Goal: Find specific page/section: Find specific page/section

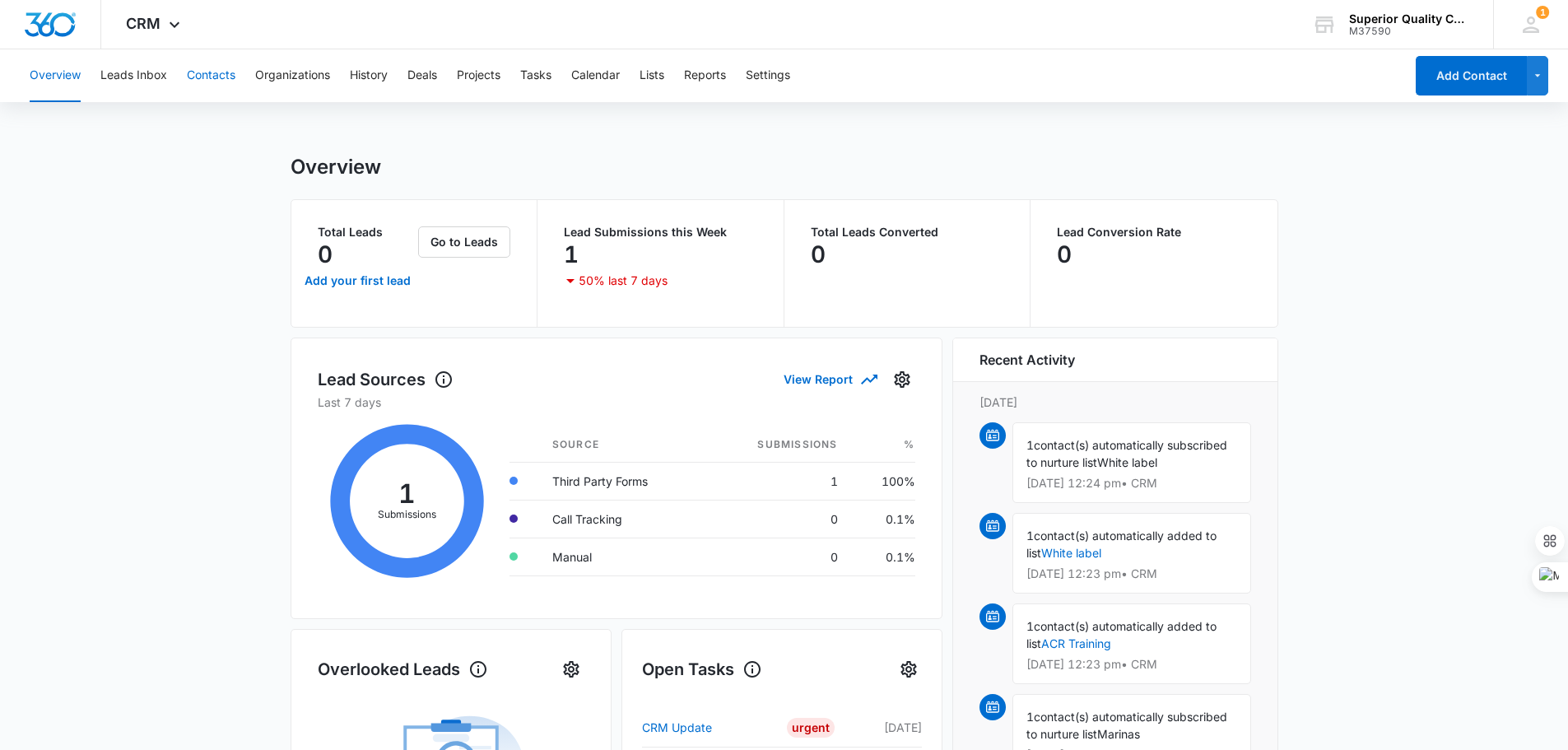
click at [212, 67] on button "Contacts" at bounding box center [211, 75] width 48 height 53
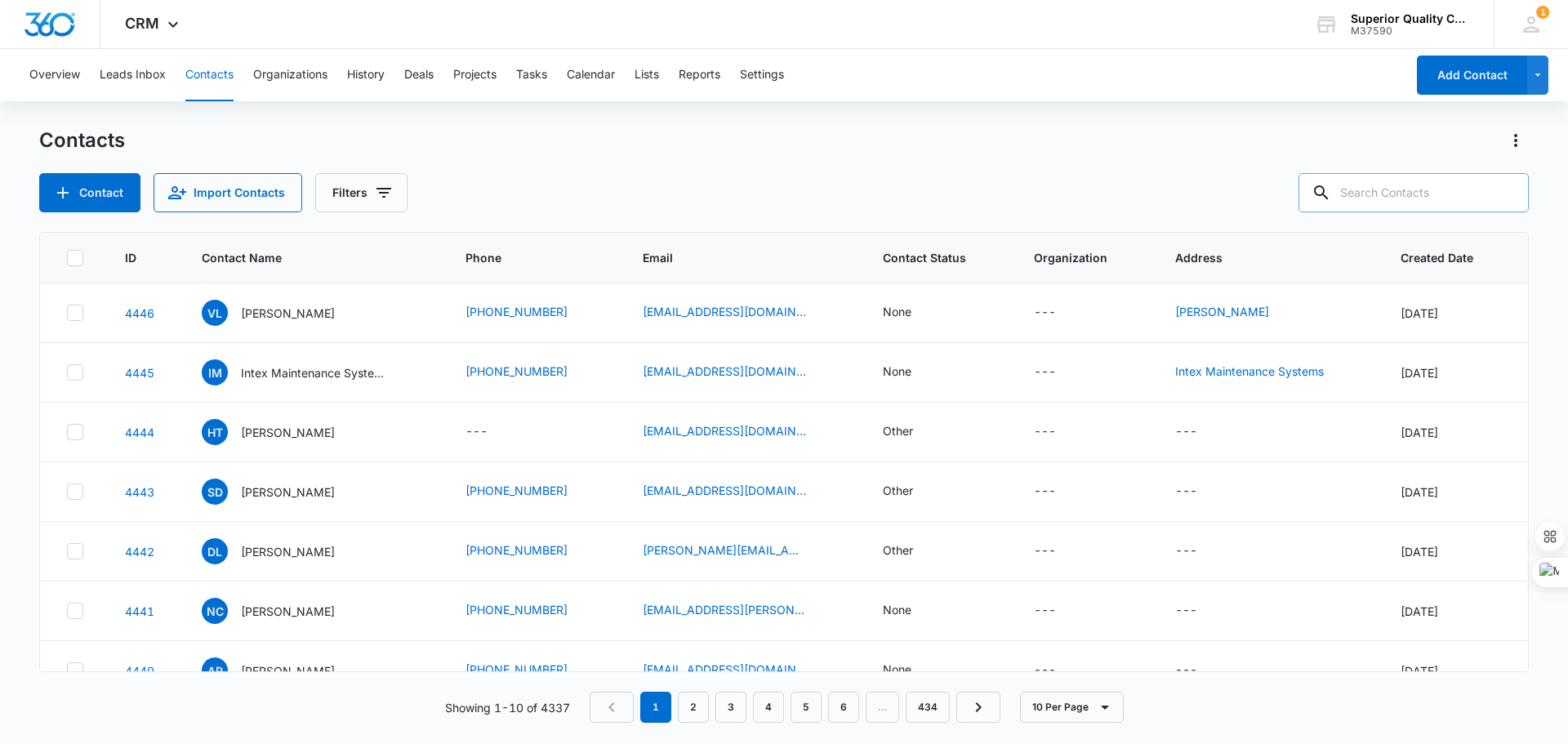
click at [1386, 188] on input "text" at bounding box center [1414, 193] width 231 height 40
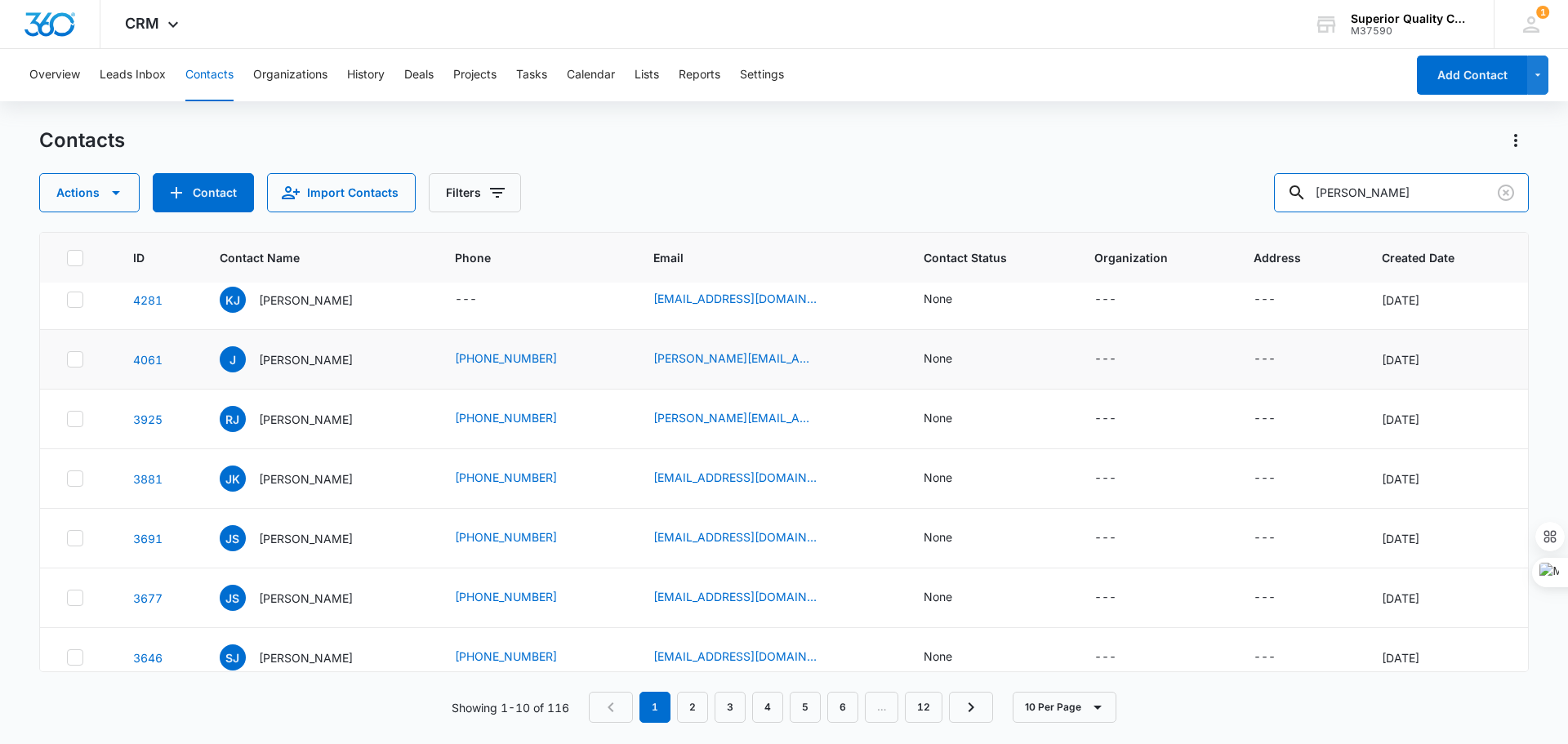
scroll to position [207, 0]
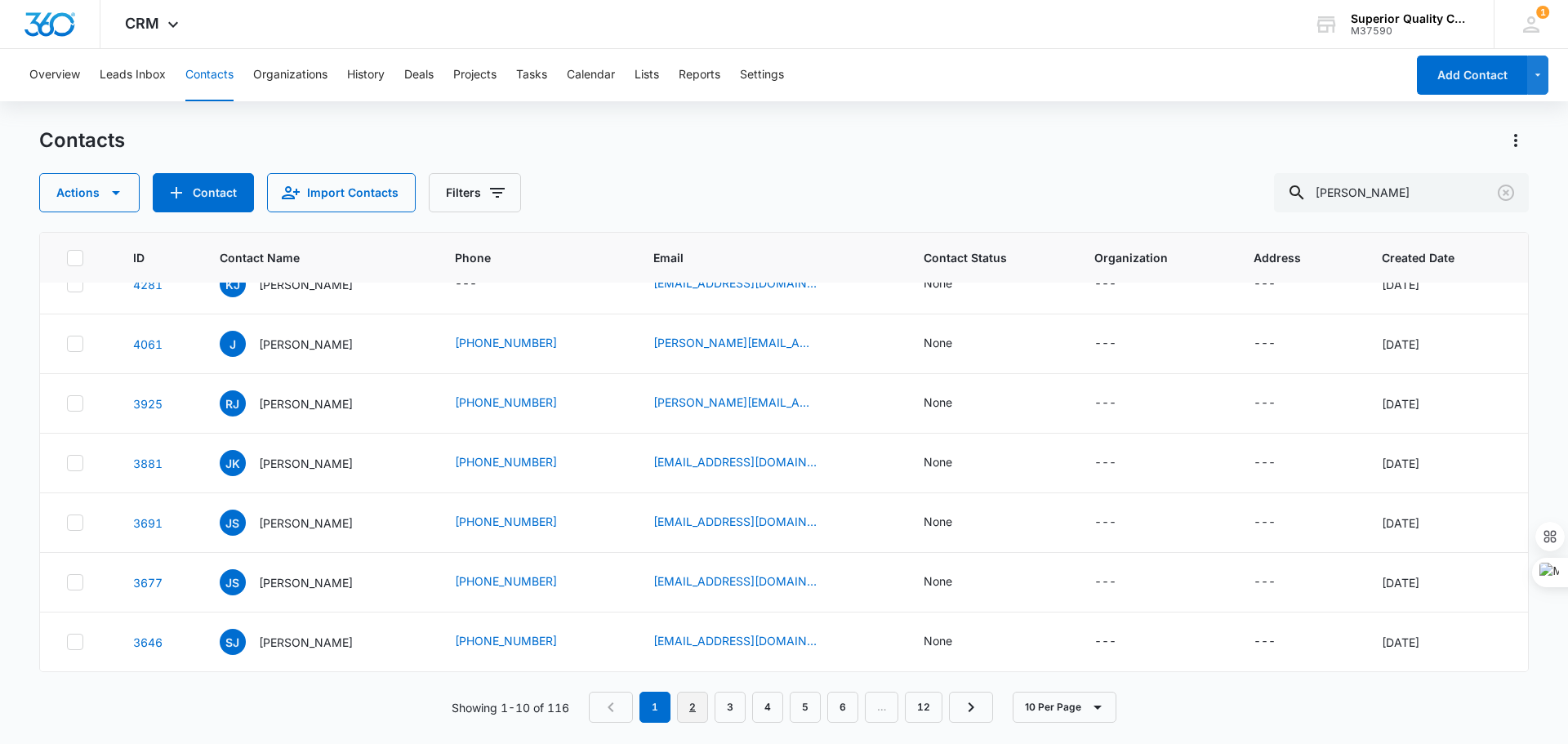
click at [691, 706] on link "2" at bounding box center [692, 707] width 31 height 31
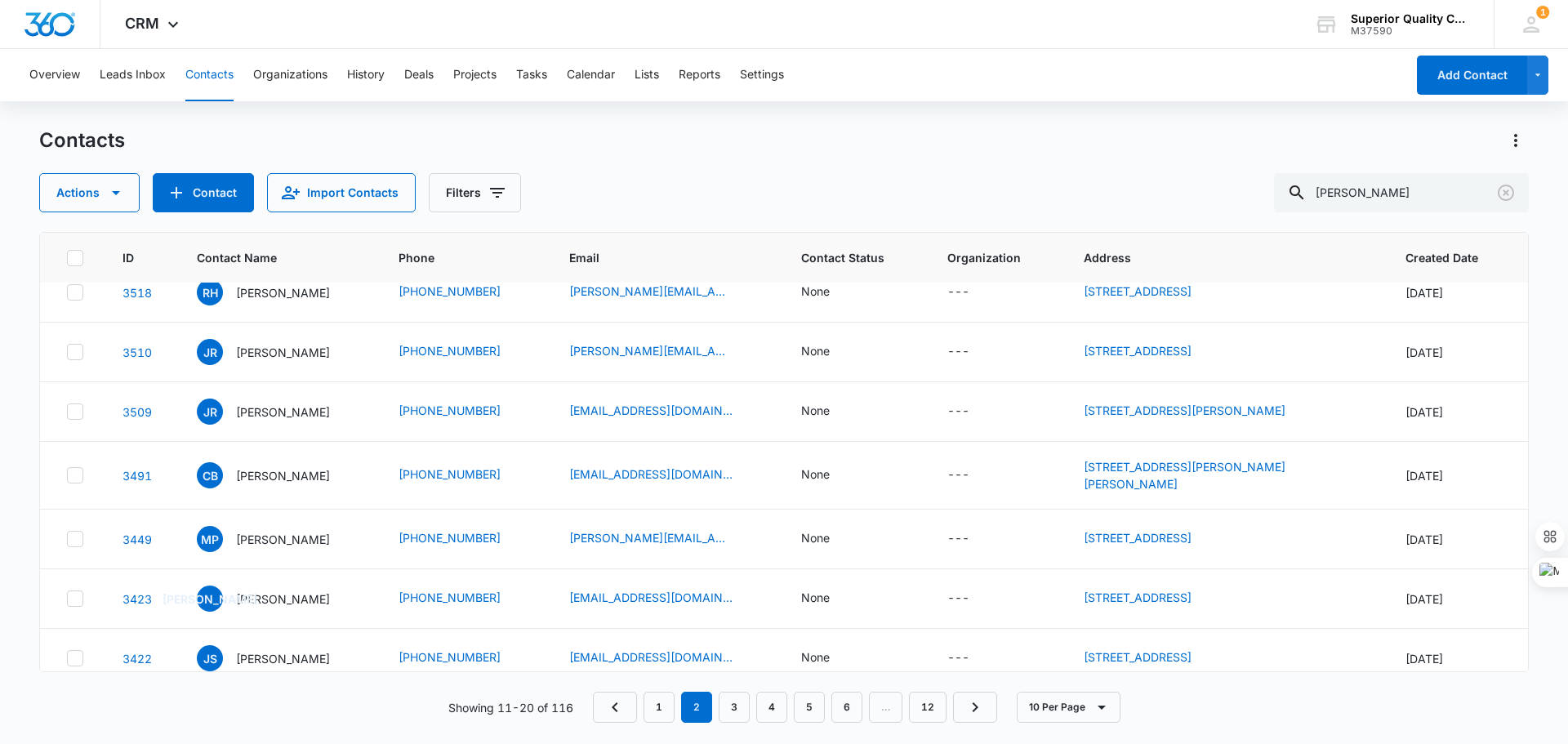
scroll to position [0, 0]
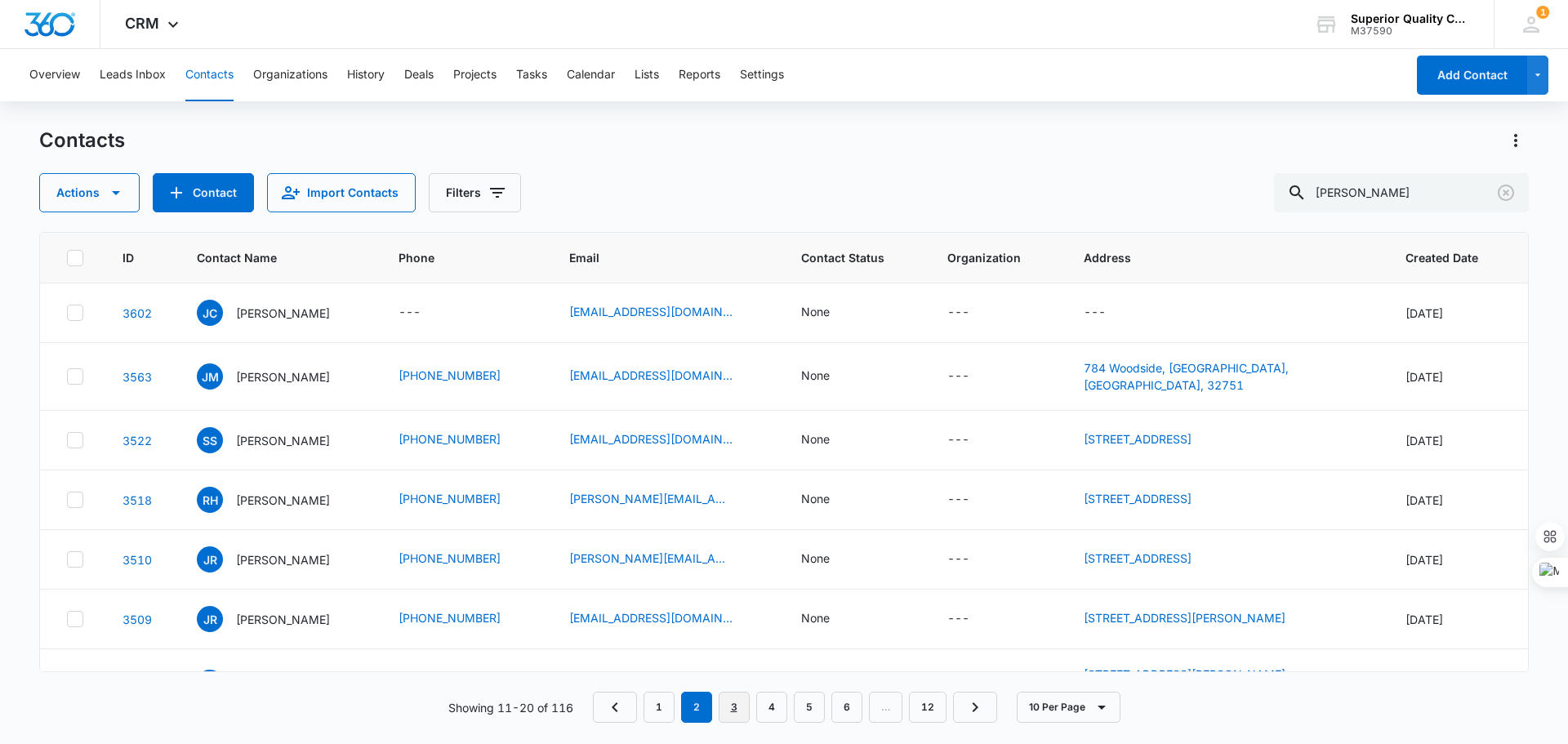
click at [732, 706] on link "3" at bounding box center [734, 707] width 31 height 31
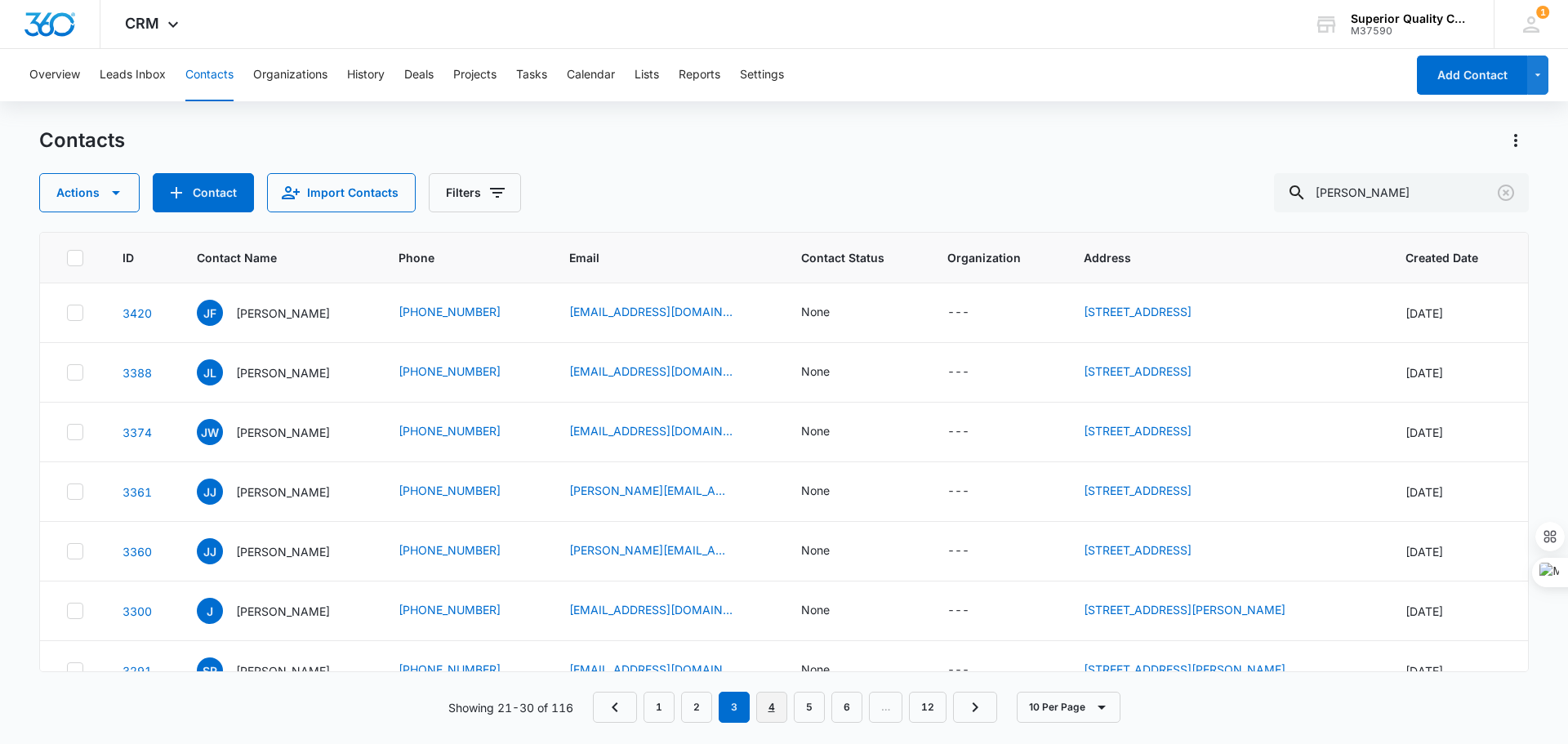
click at [773, 708] on link "4" at bounding box center [771, 707] width 31 height 31
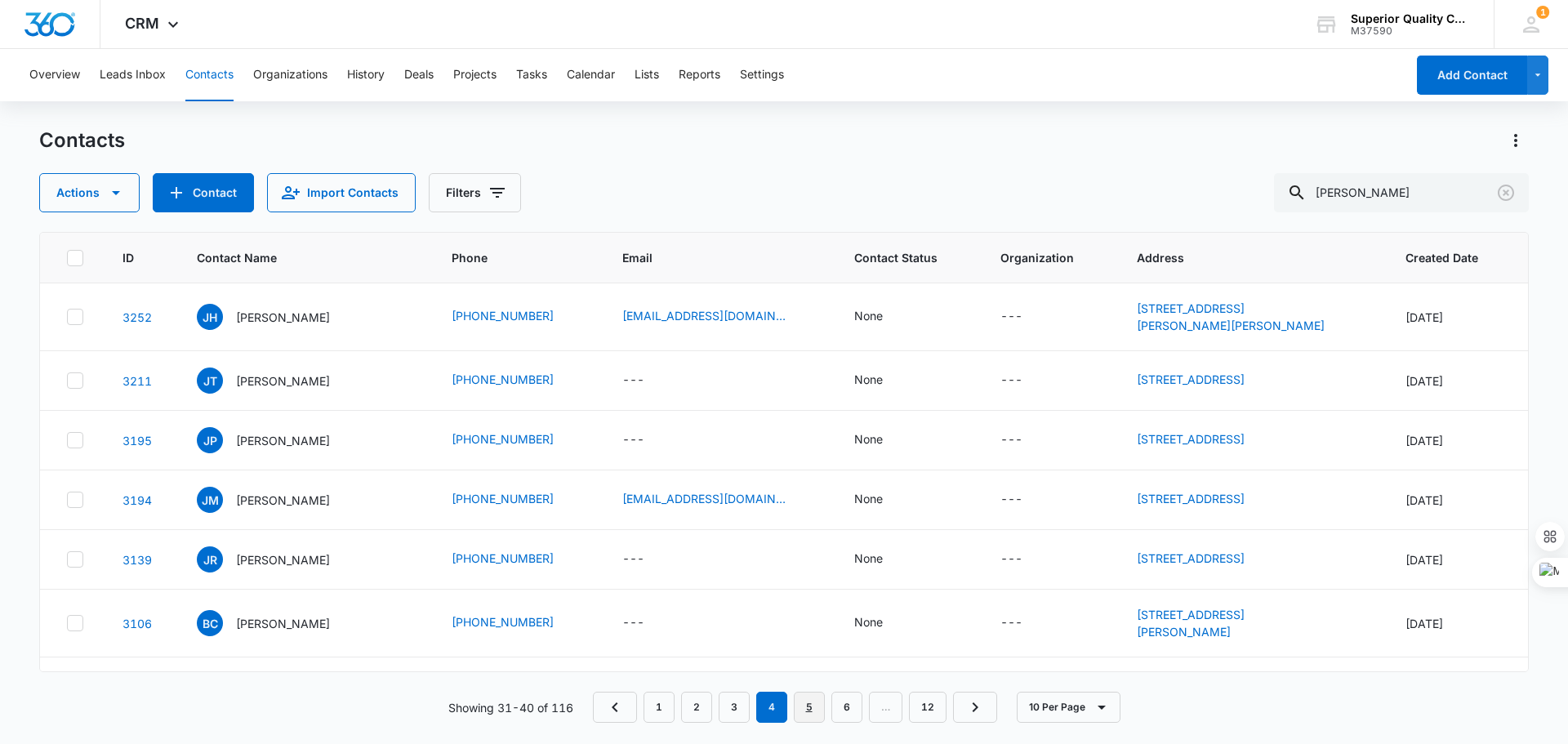
click at [808, 704] on link "5" at bounding box center [809, 707] width 31 height 31
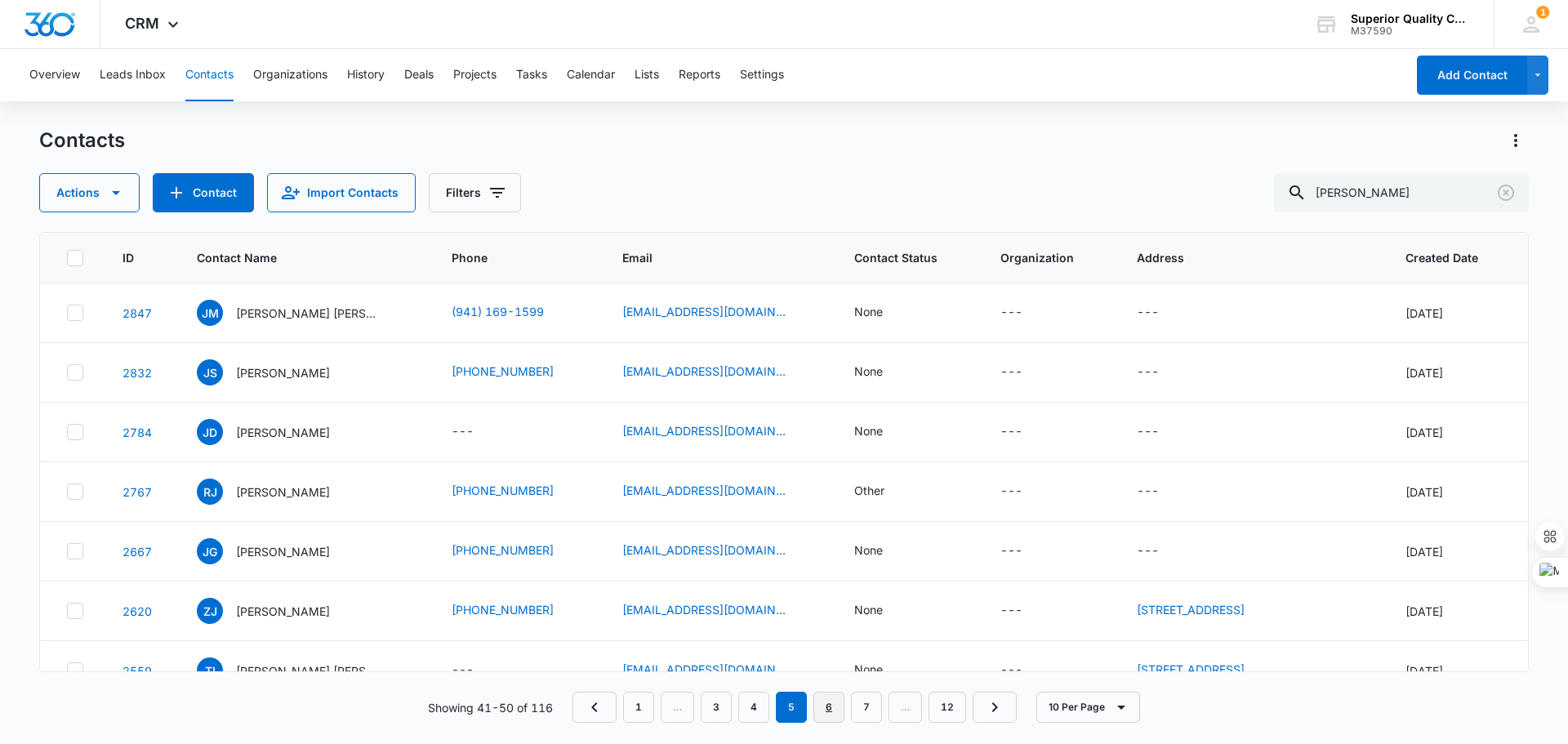
click at [833, 710] on link "6" at bounding box center [829, 707] width 31 height 31
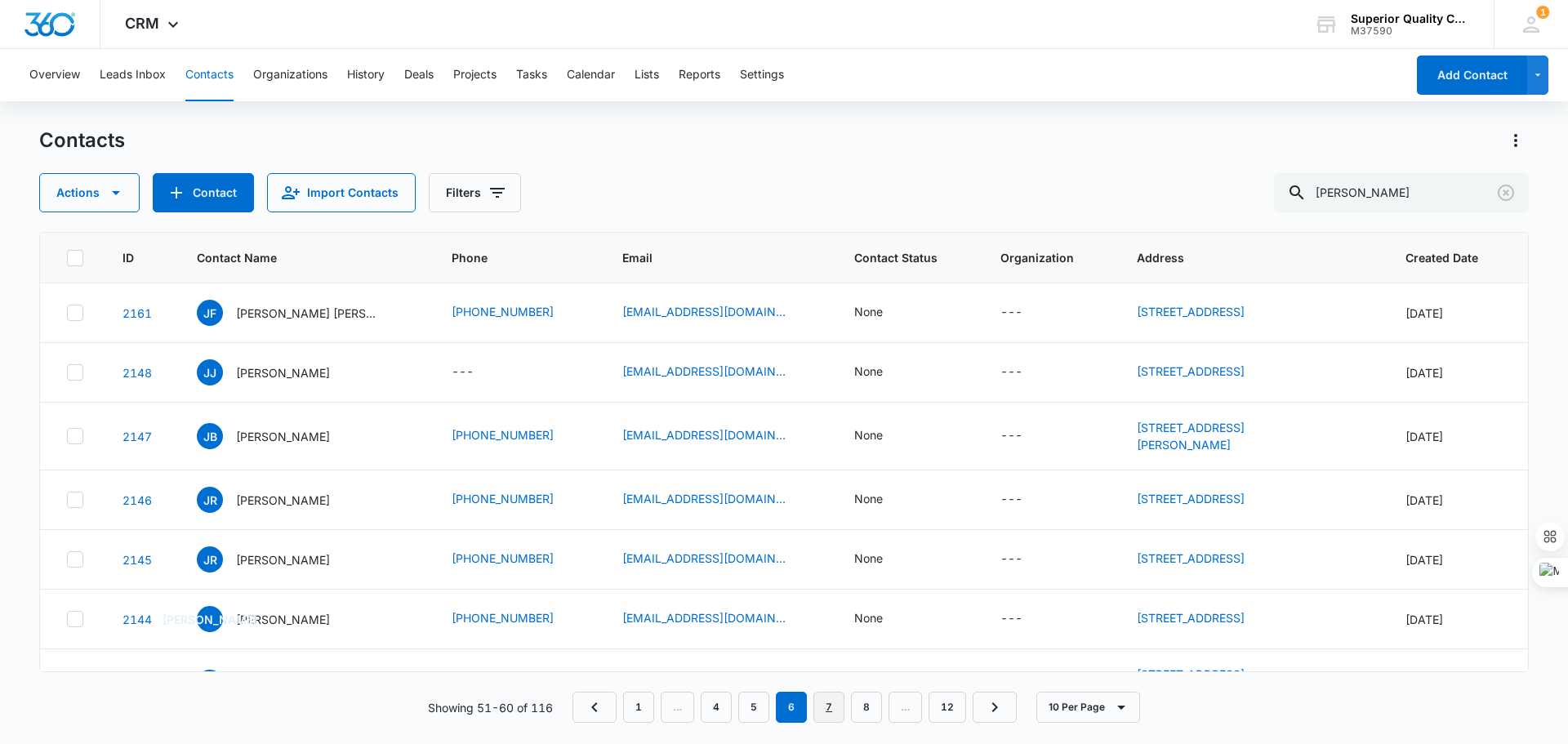
click at [829, 708] on link "7" at bounding box center [829, 707] width 31 height 31
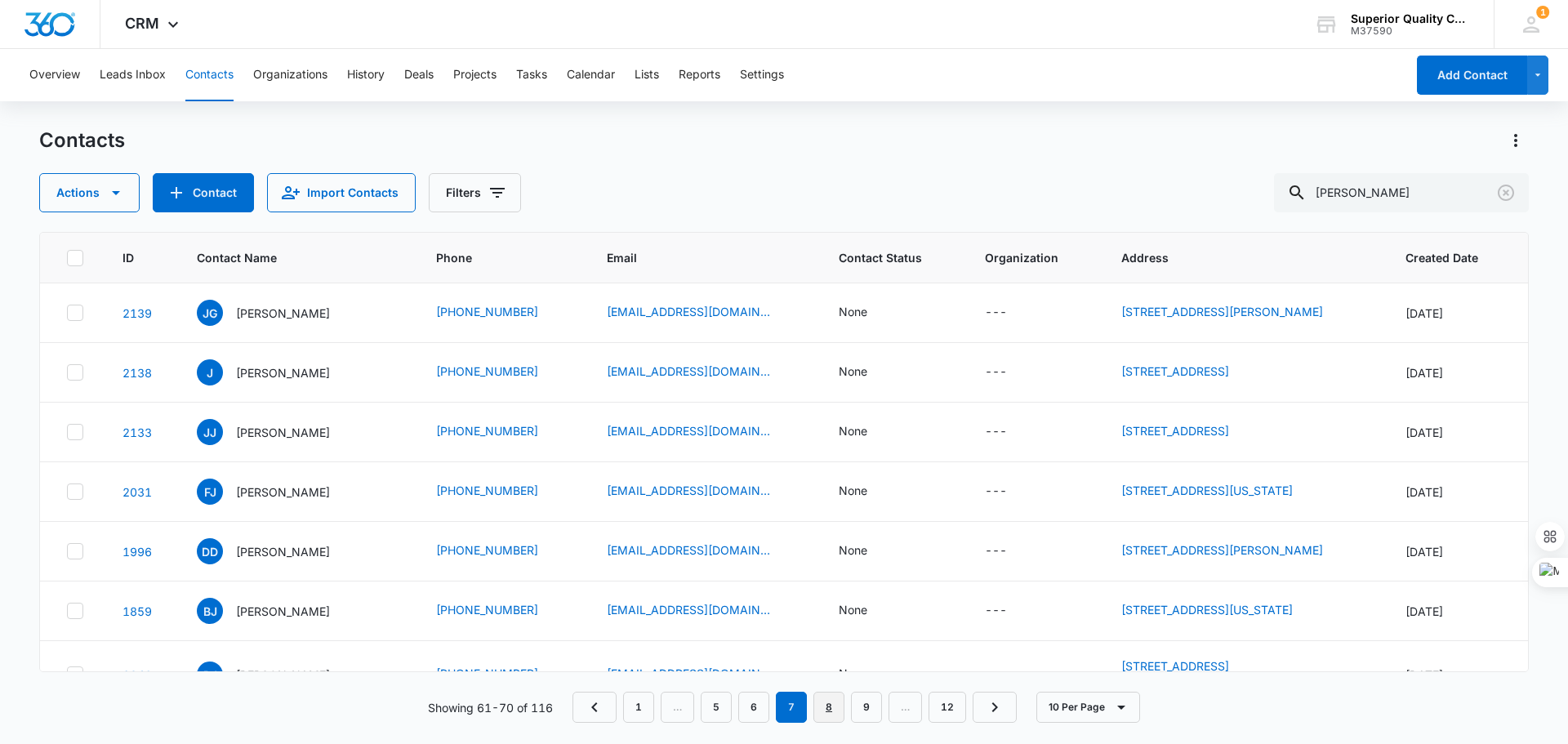
click at [825, 701] on link "8" at bounding box center [829, 707] width 31 height 31
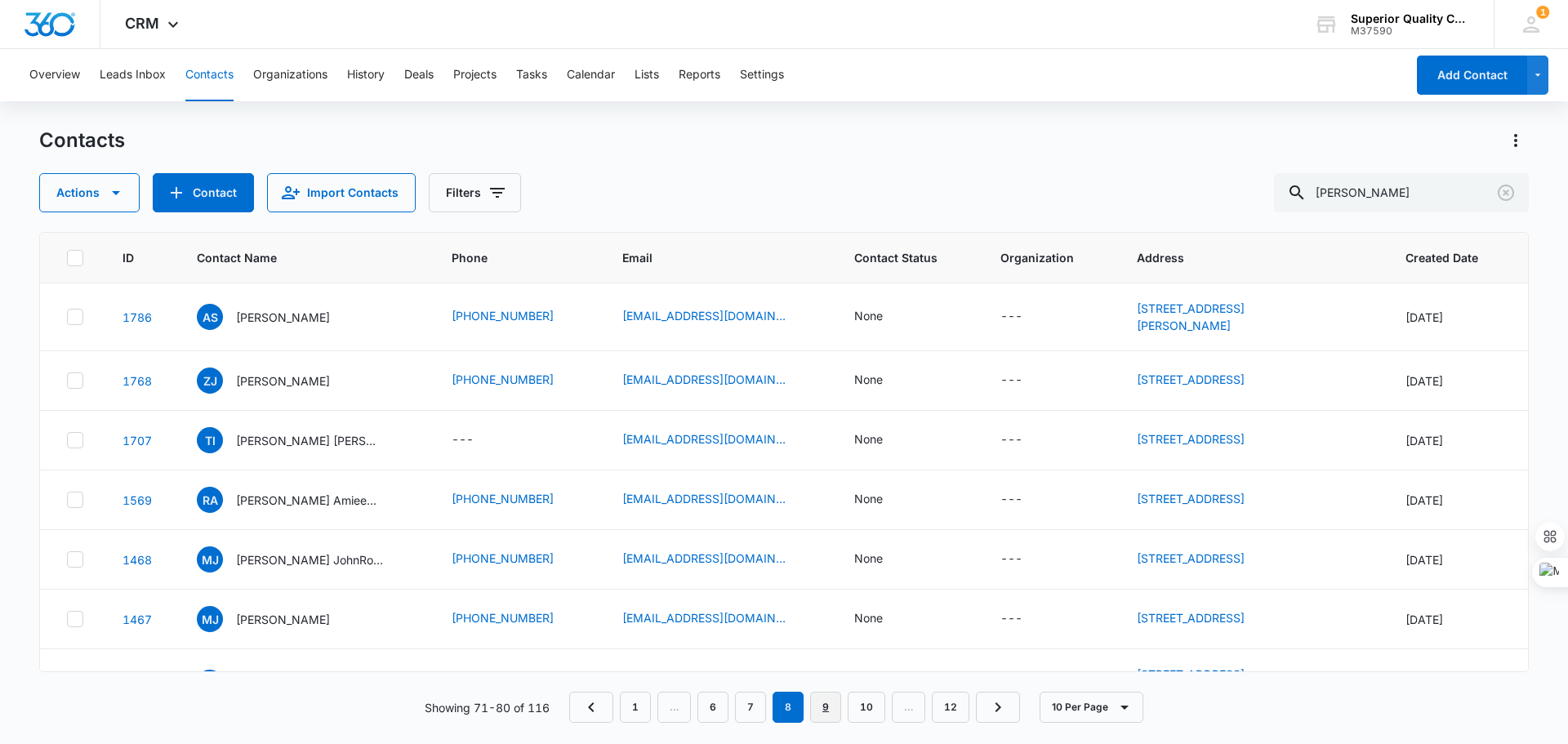
click at [826, 701] on link "9" at bounding box center [825, 707] width 31 height 31
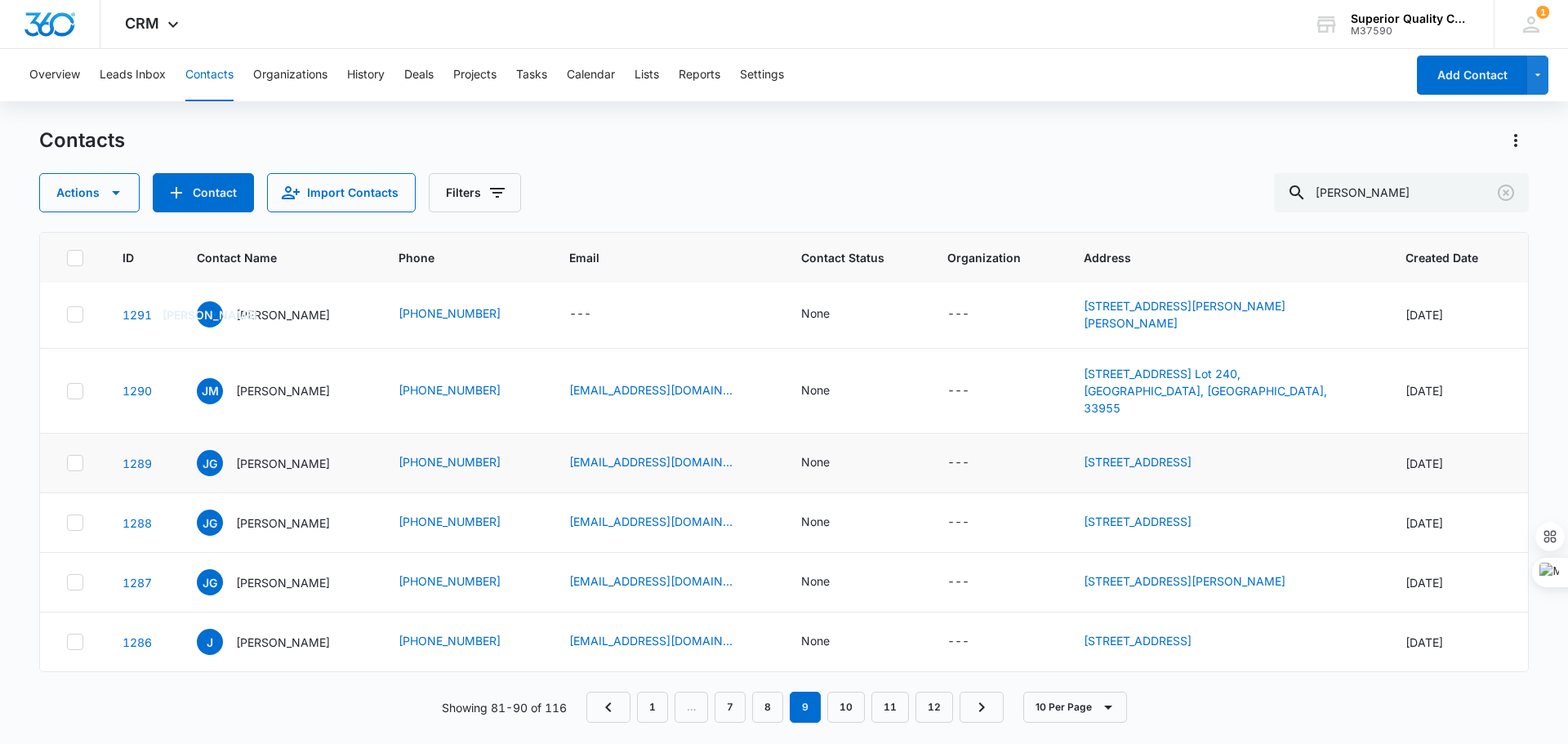
scroll to position [231, 0]
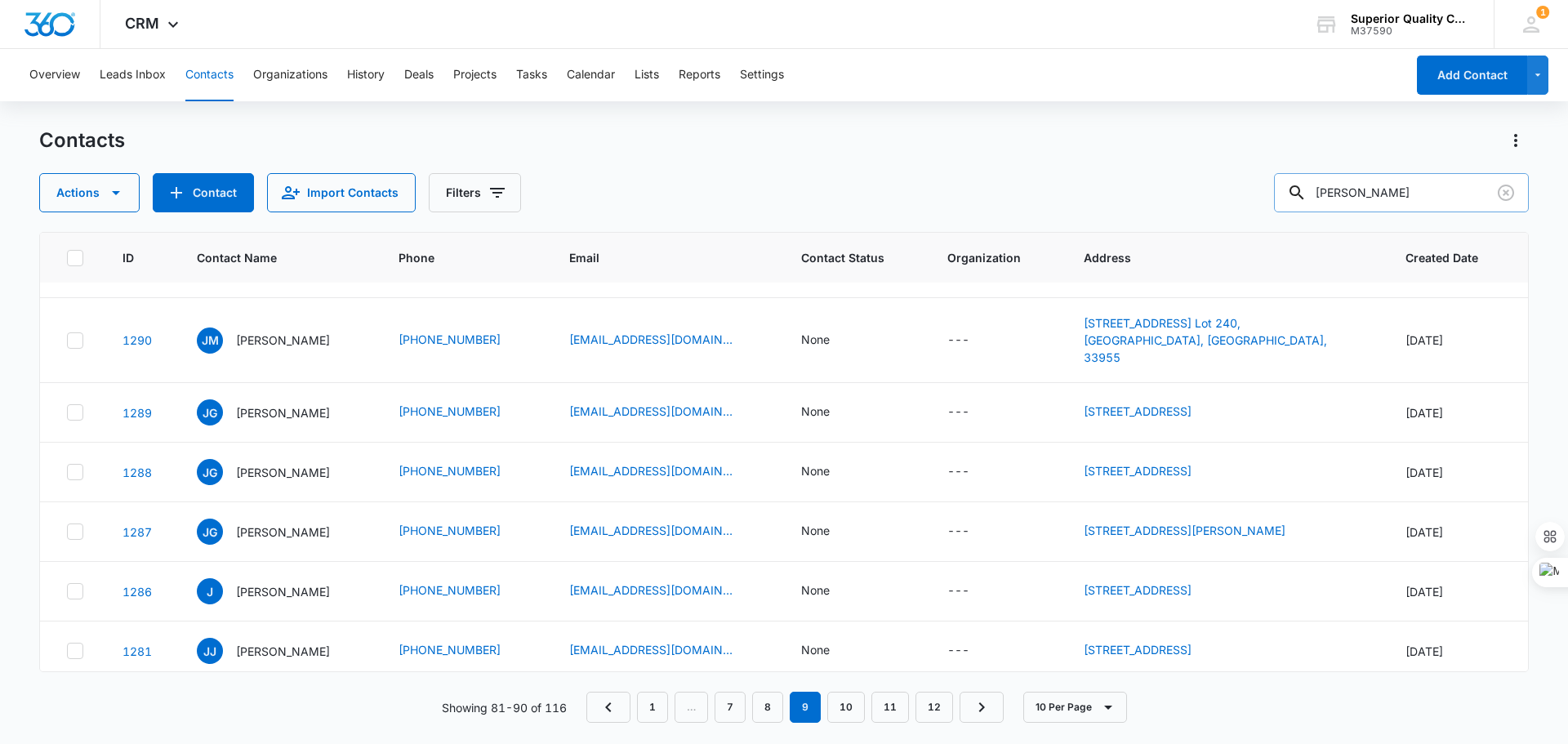
drag, startPoint x: 1366, startPoint y: 187, endPoint x: 1310, endPoint y: 191, distance: 56.1
click at [1310, 191] on div "[PERSON_NAME]" at bounding box center [1401, 193] width 255 height 40
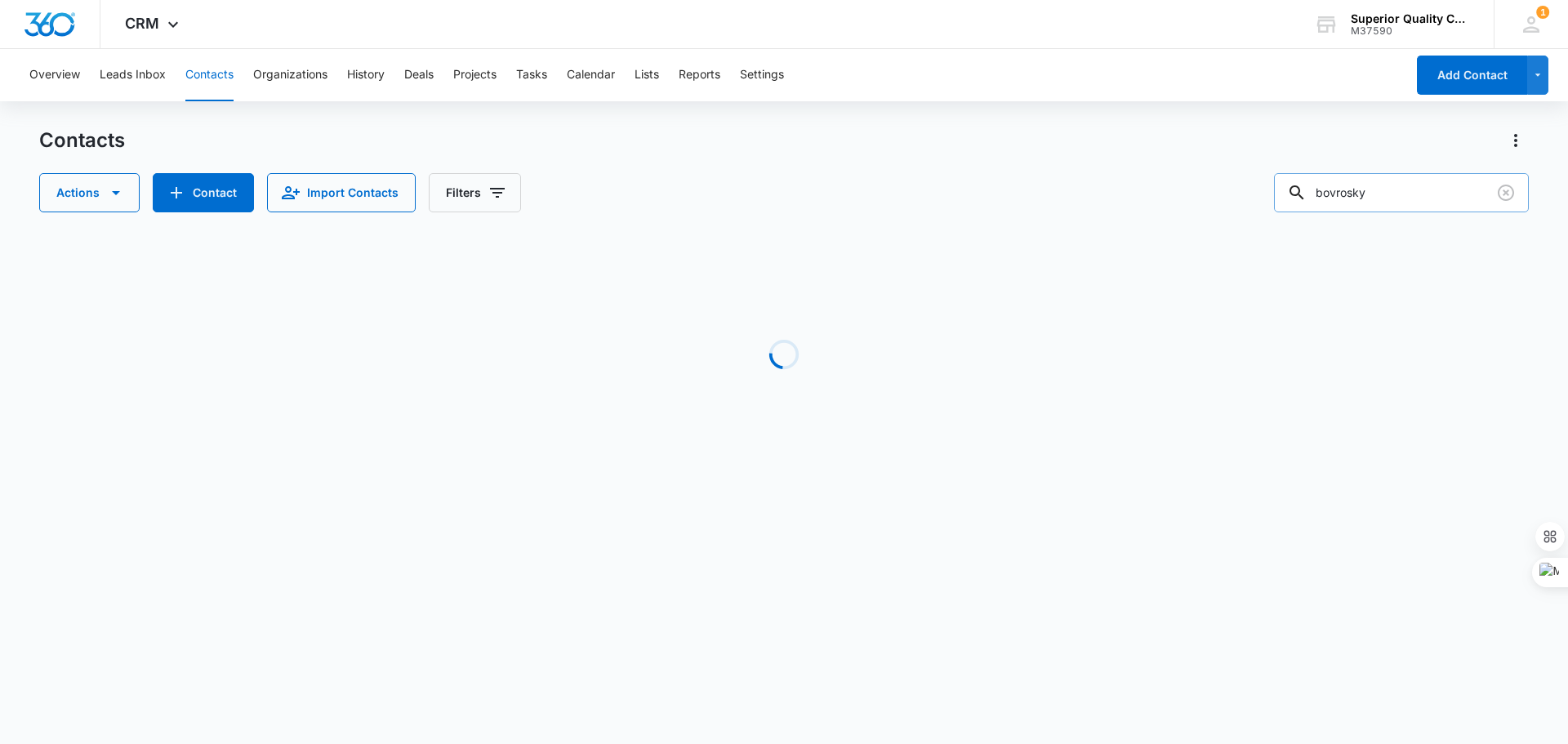
scroll to position [0, 0]
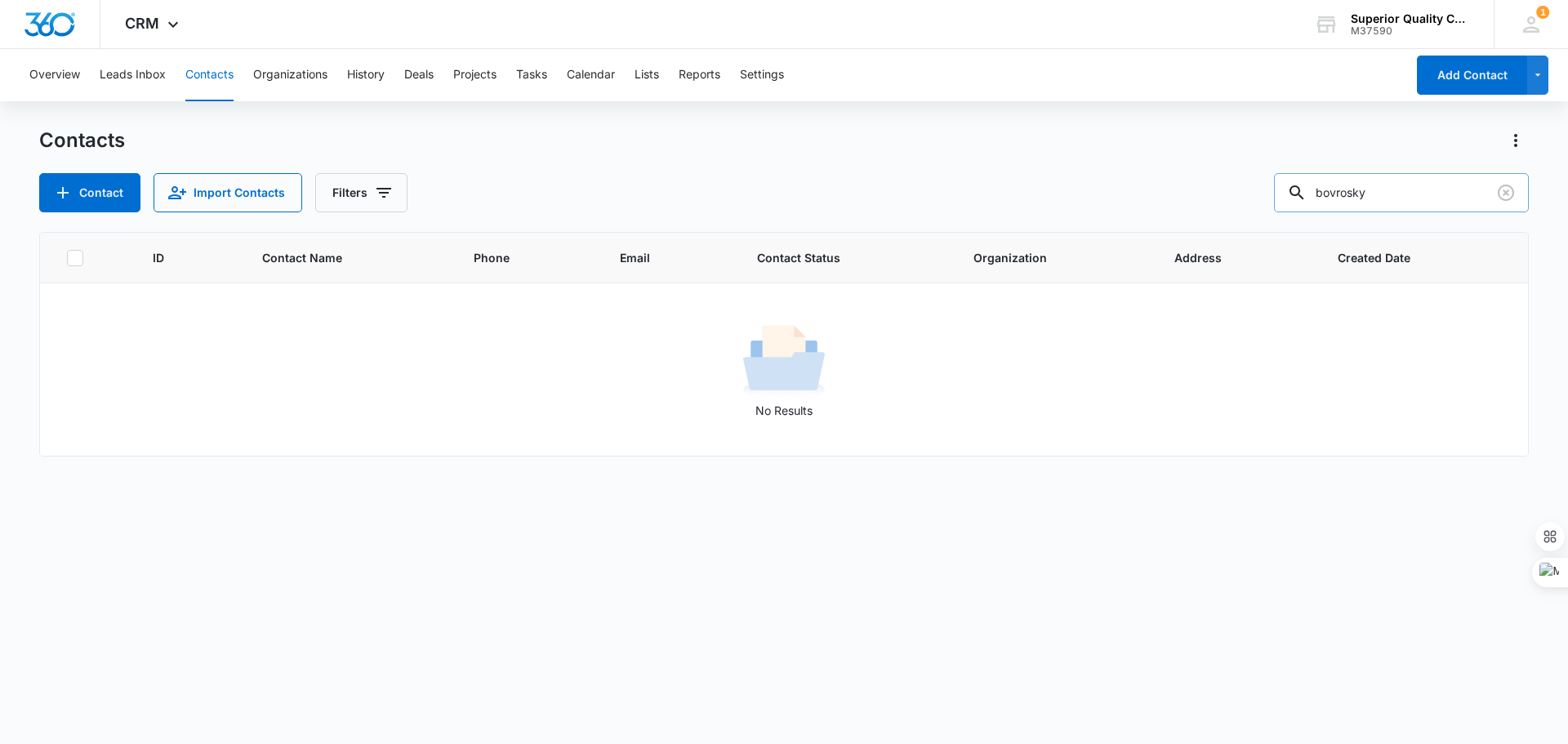
drag, startPoint x: 1346, startPoint y: 195, endPoint x: 1416, endPoint y: 192, distance: 70.1
click at [1416, 192] on input "bovrosky" at bounding box center [1401, 193] width 255 height 40
type input "[PERSON_NAME]"
